Goal: Task Accomplishment & Management: Manage account settings

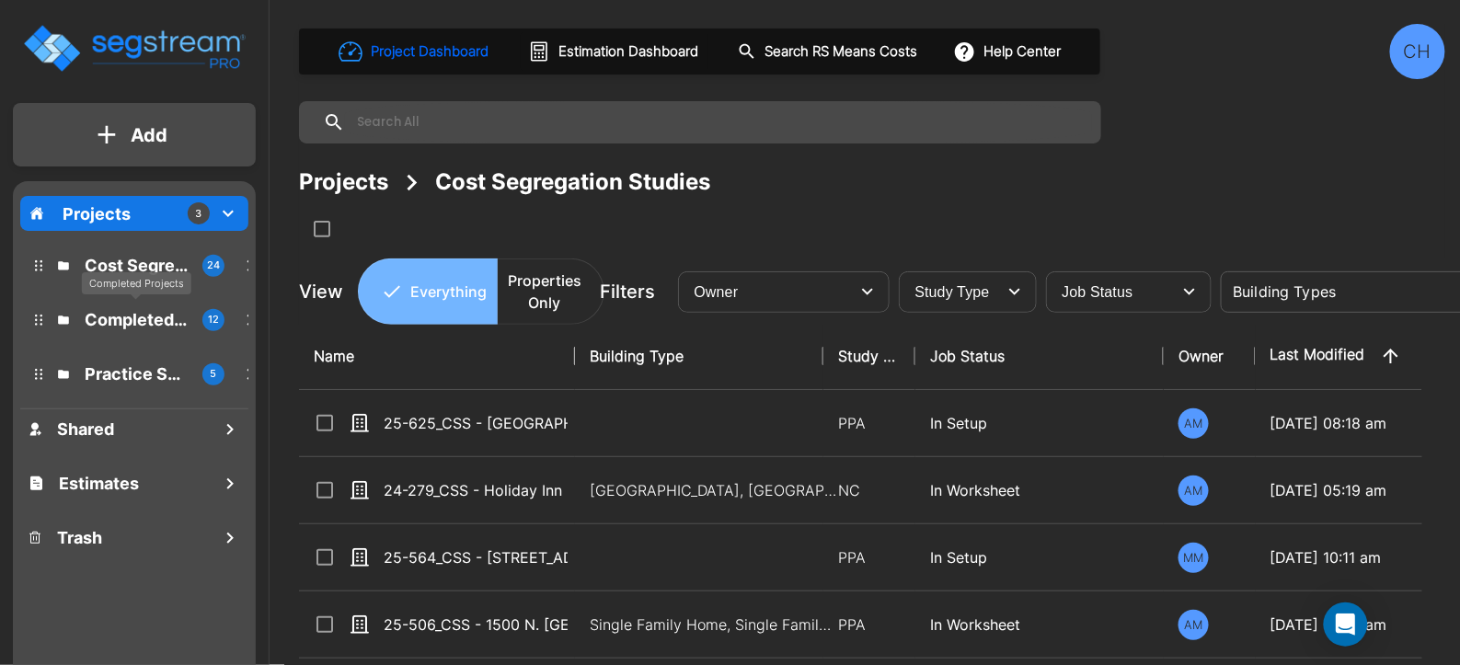
drag, startPoint x: 132, startPoint y: 323, endPoint x: 382, endPoint y: 321, distance: 249.3
click at [132, 323] on p "Completed Projects" at bounding box center [136, 319] width 103 height 25
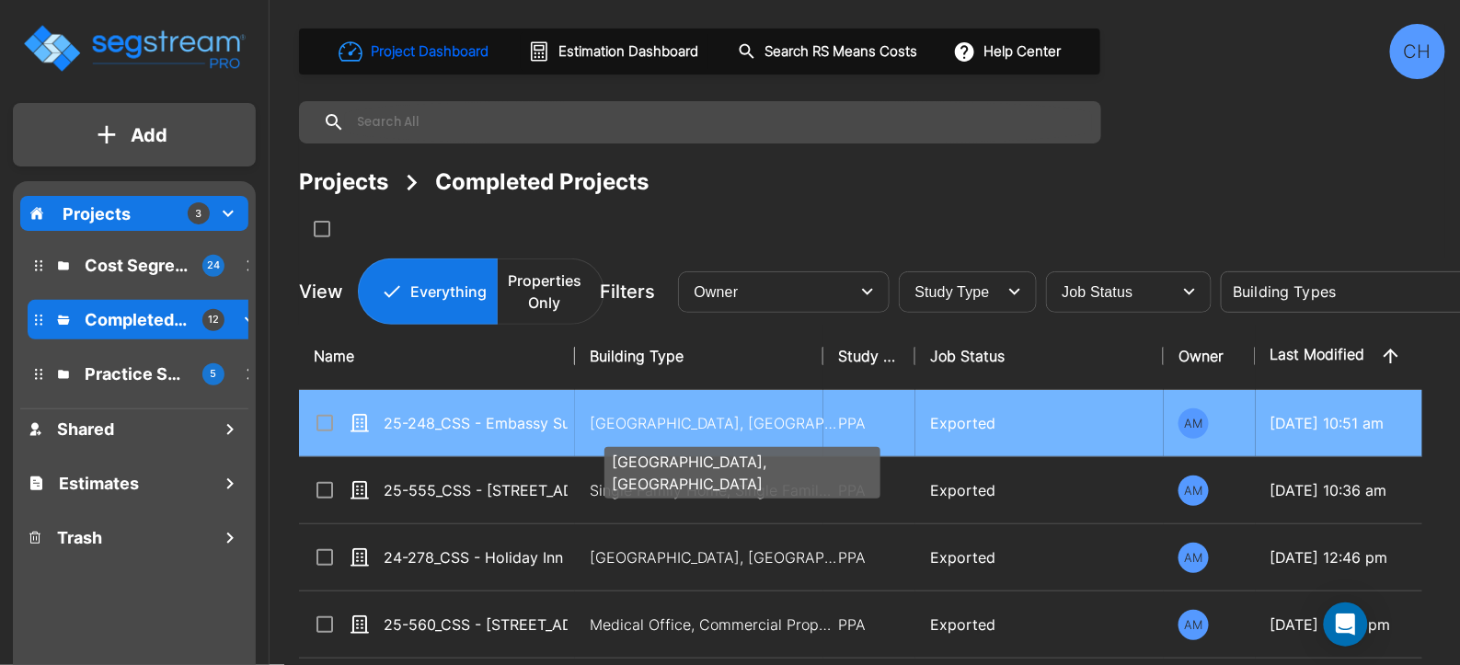
drag, startPoint x: 682, startPoint y: 430, endPoint x: 761, endPoint y: 411, distance: 81.2
click at [682, 430] on p "Motel-Hotel, Motel-Hotel Site" at bounding box center [714, 423] width 248 height 22
checkbox input "true"
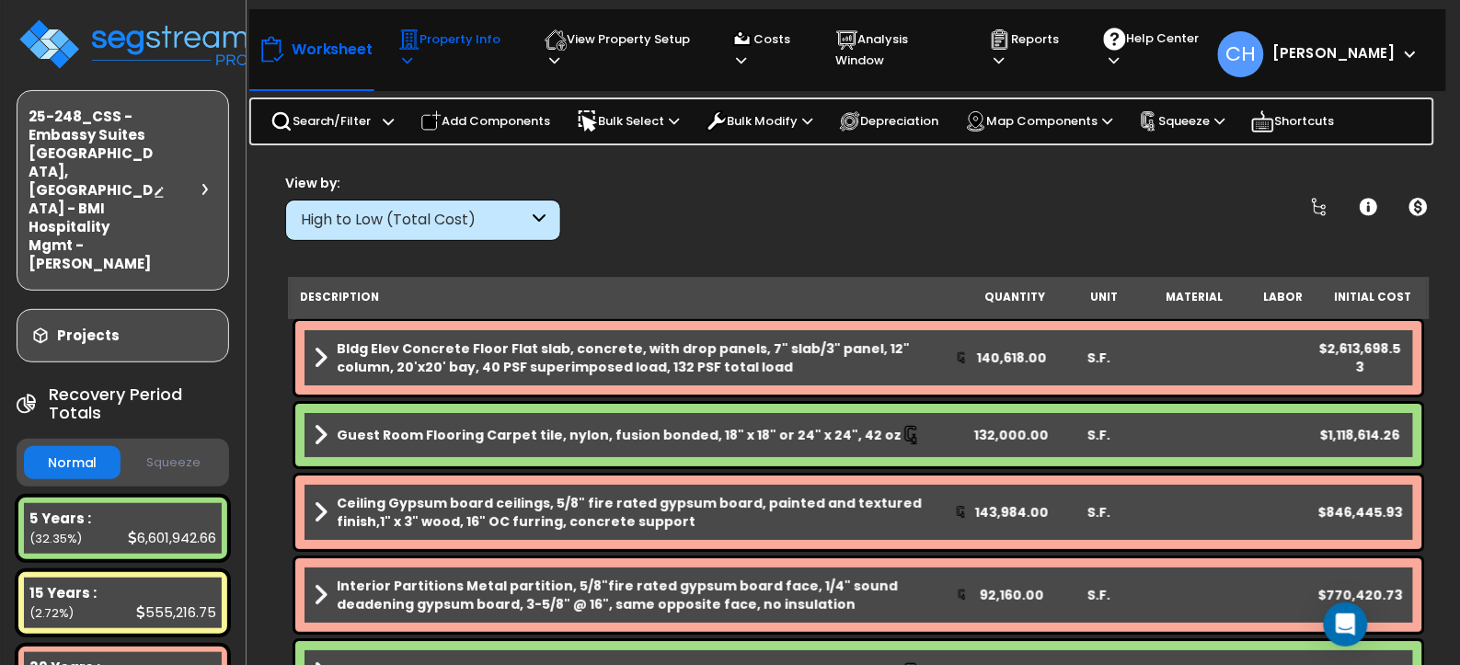
click at [457, 49] on p "Property Info" at bounding box center [453, 50] width 111 height 42
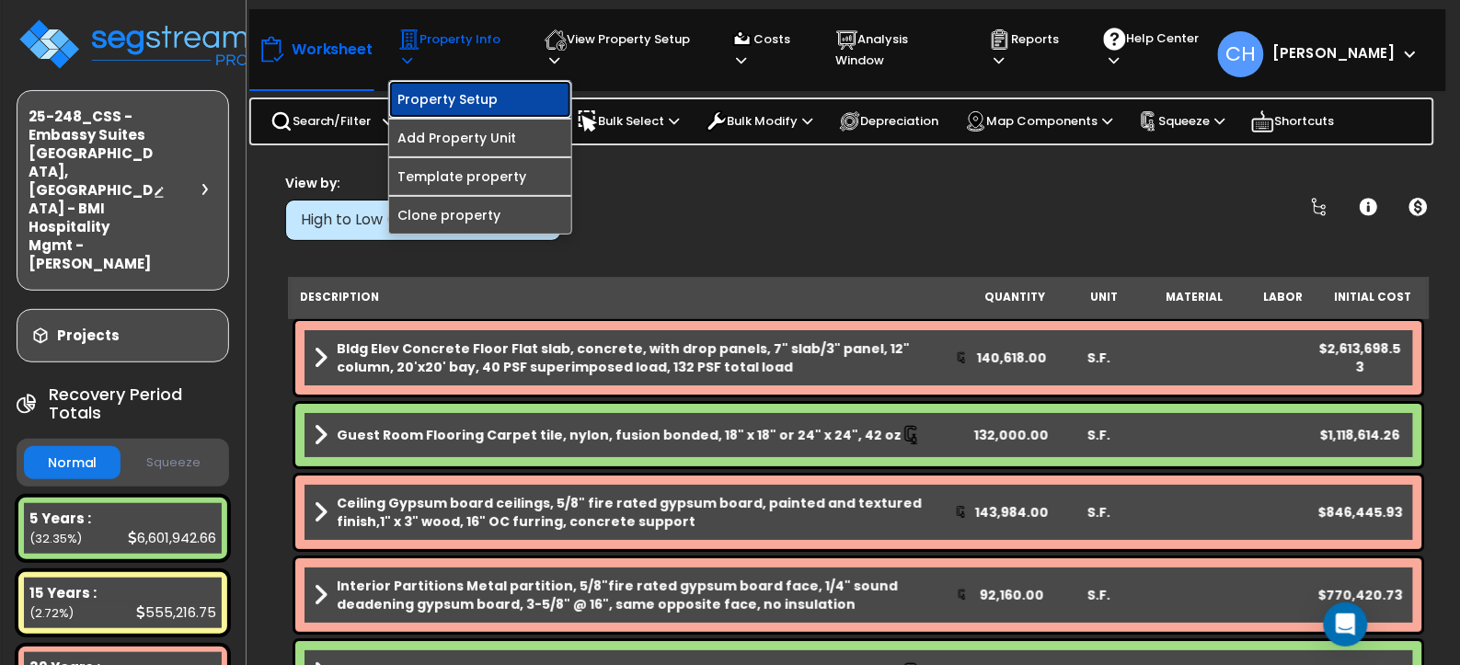
click at [480, 104] on link "Property Setup" at bounding box center [480, 99] width 182 height 37
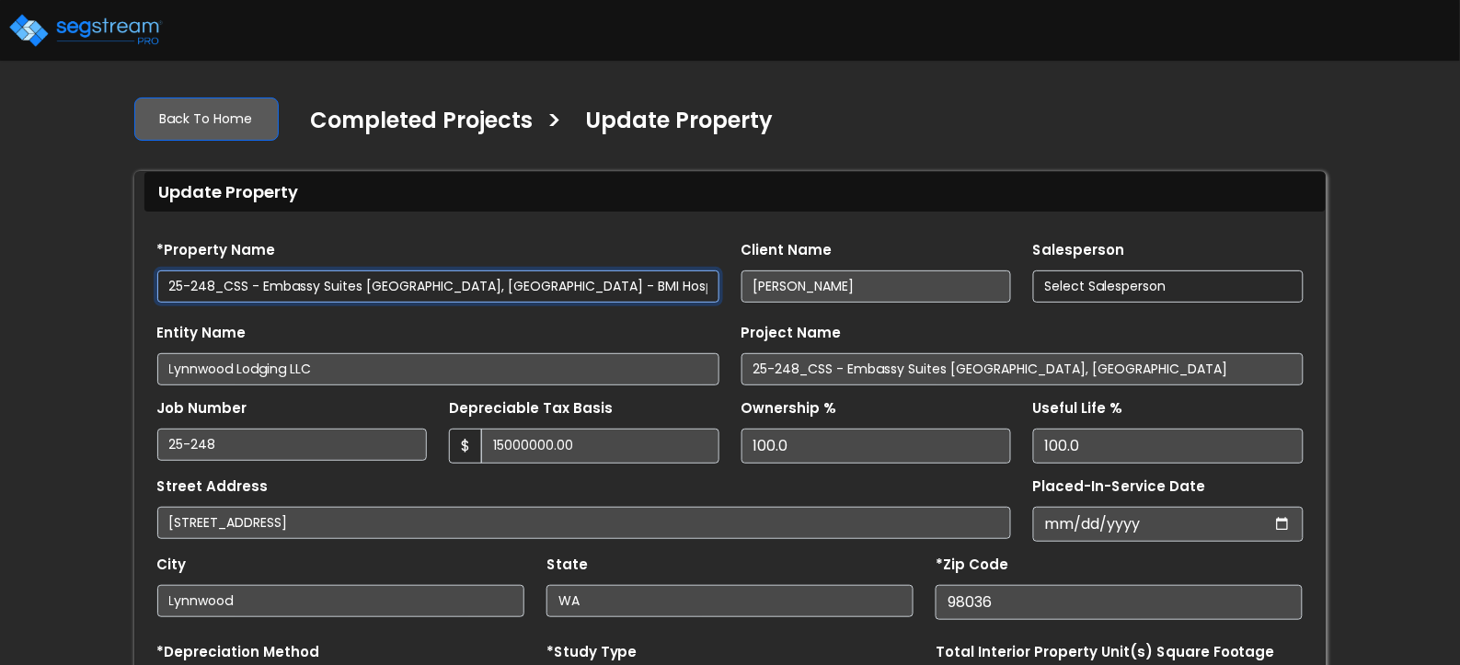
type input "15,000,000.00"
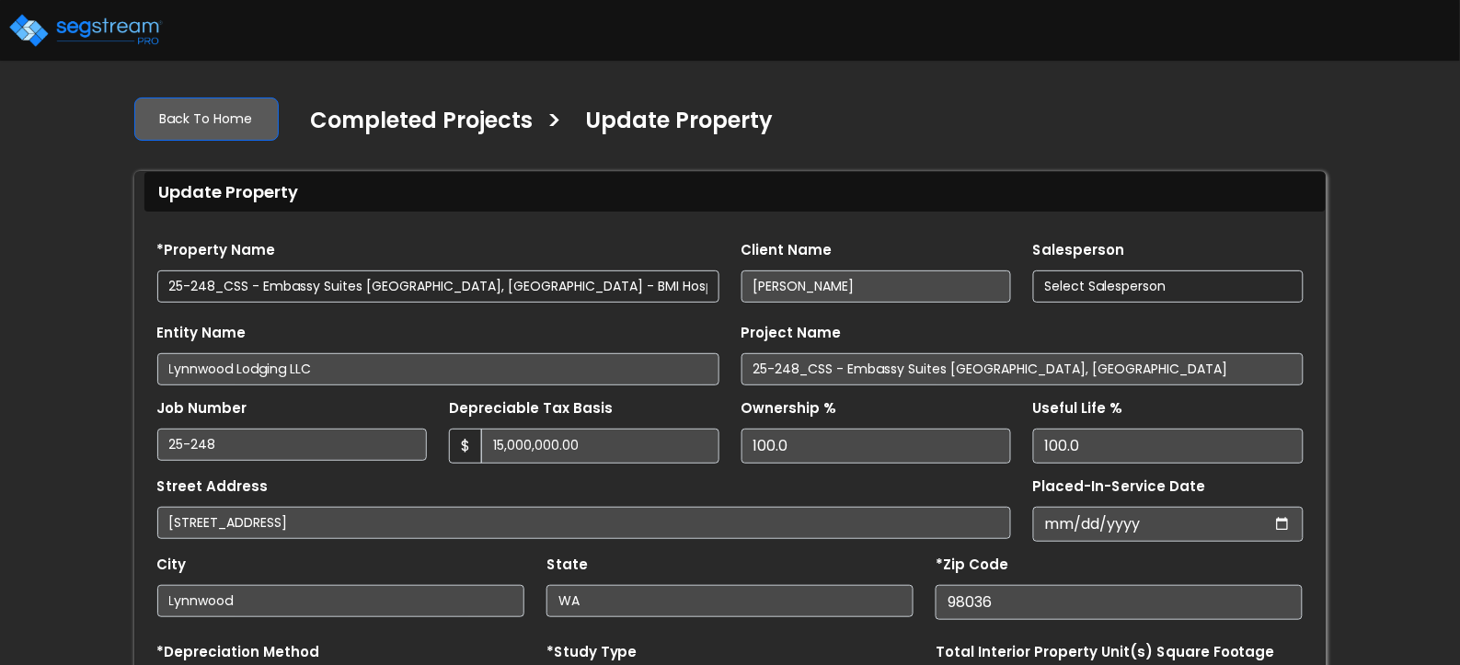
select select "2025"
